Goal: Find contact information: Find contact information

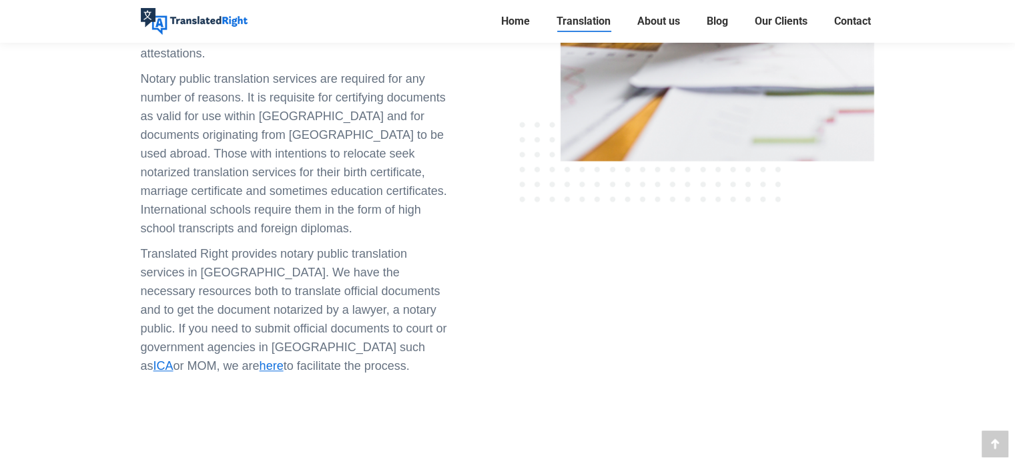
scroll to position [901, 0]
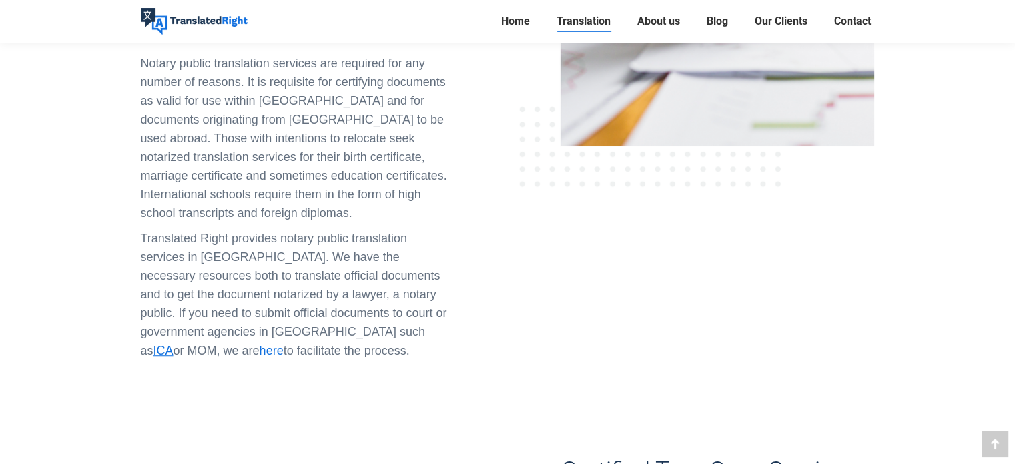
click at [284, 344] on span "here" at bounding box center [272, 350] width 24 height 13
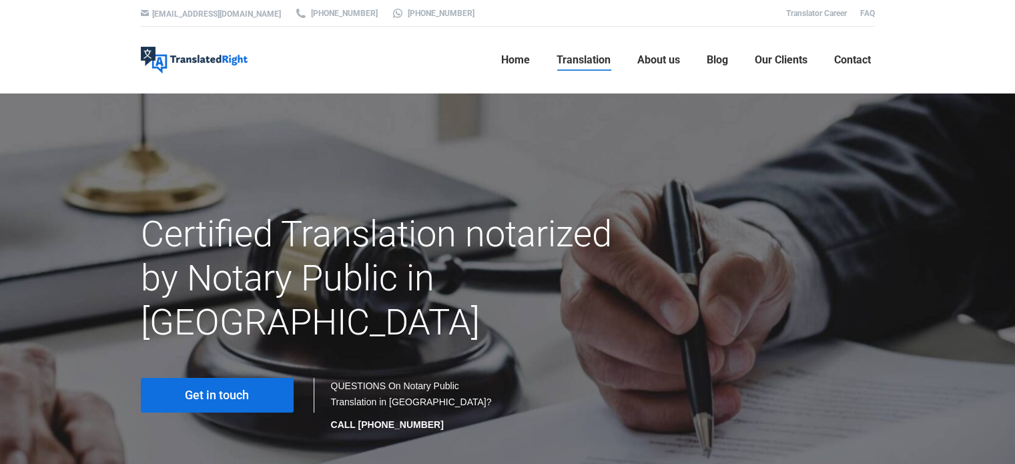
scroll to position [0, 0]
click at [176, 378] on link "Get in touch" at bounding box center [217, 395] width 153 height 35
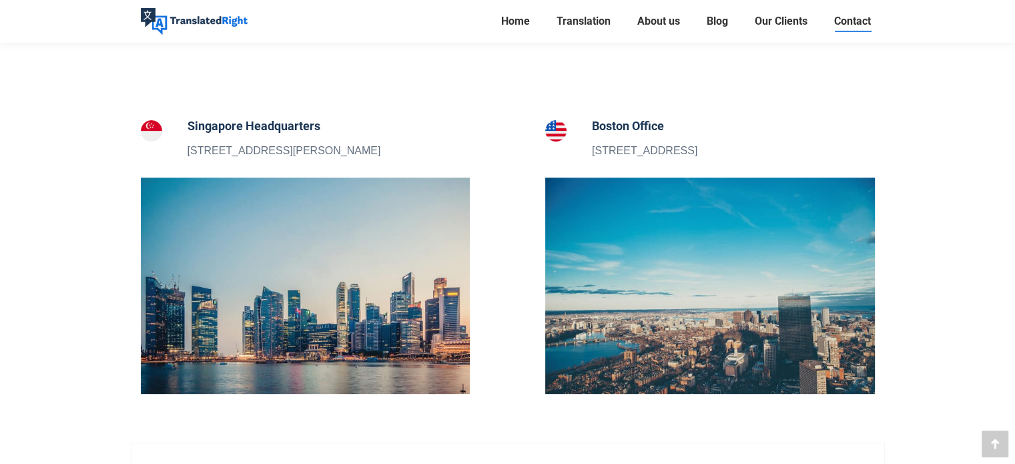
scroll to position [470, 0]
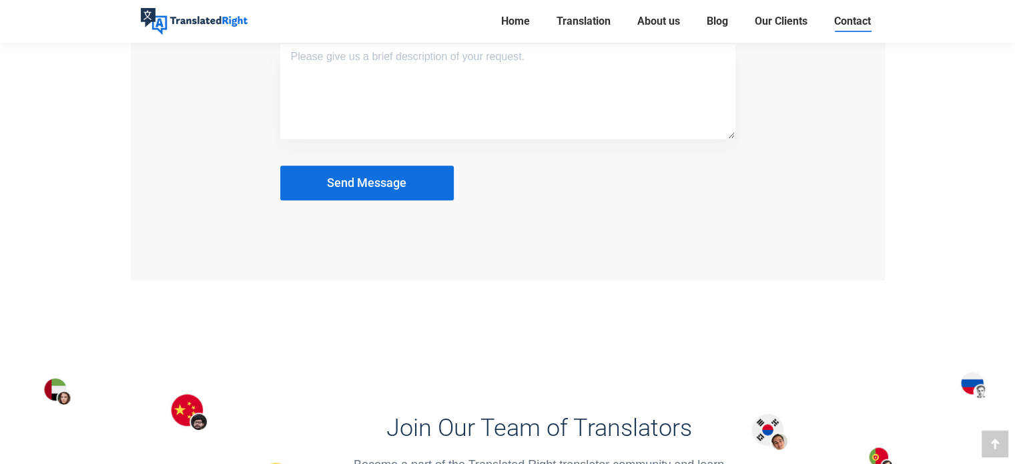
scroll to position [1456, 0]
